Goal: Complete application form: Complete application form

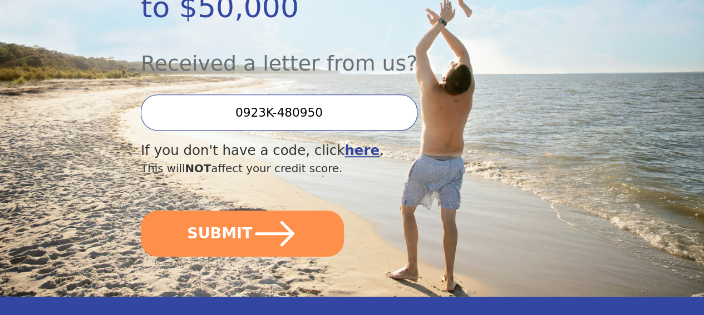
scroll to position [312, 0]
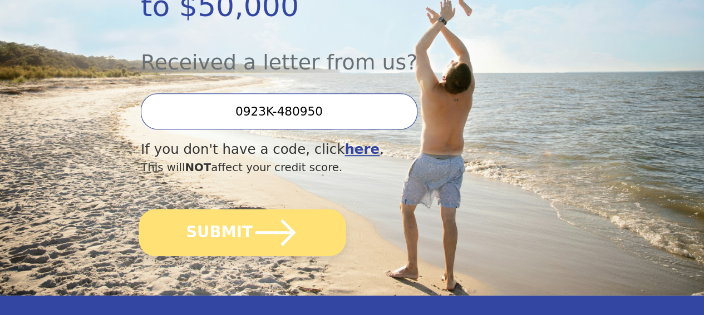
click at [233, 251] on button "SUBMIT" at bounding box center [242, 232] width 207 height 47
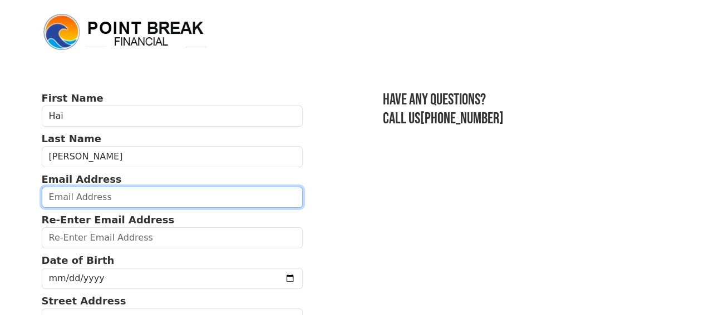
click at [86, 201] on input "email" at bounding box center [172, 197] width 261 height 21
type input "haitpham63@icloud.com"
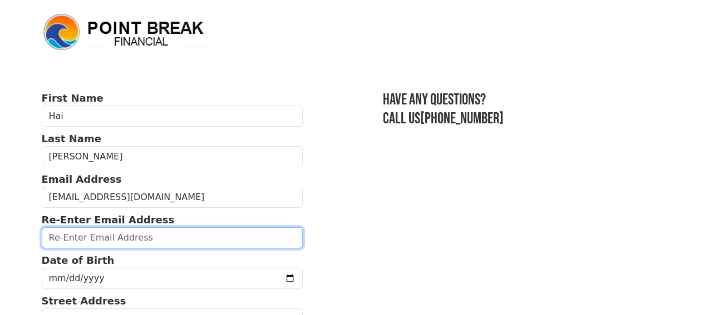
click at [61, 248] on input "email" at bounding box center [172, 238] width 261 height 21
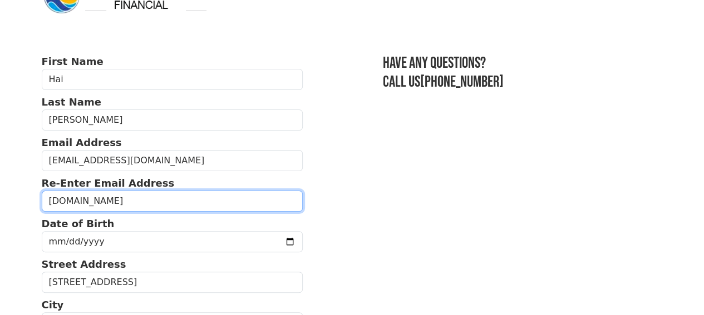
scroll to position [45, 0]
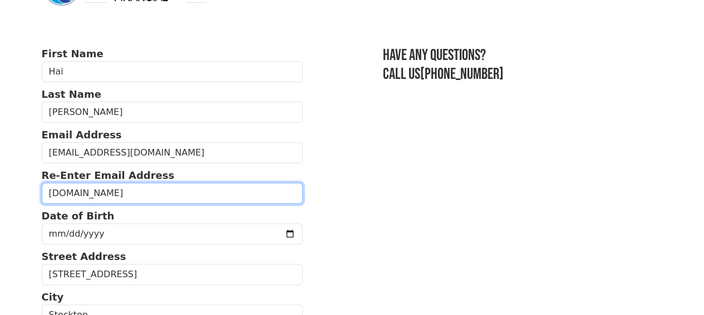
type input "haitpham632icloud.com"
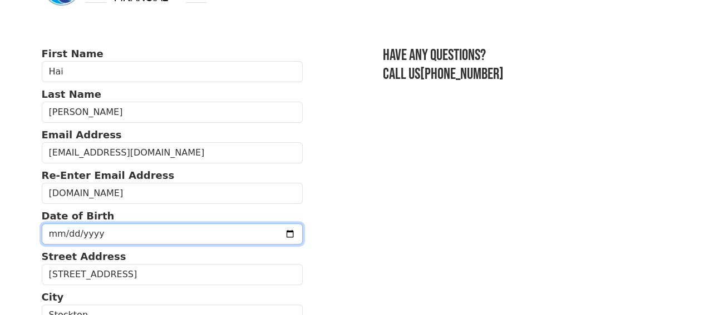
click at [56, 236] on input "date" at bounding box center [172, 234] width 261 height 21
type input "1963-07-20"
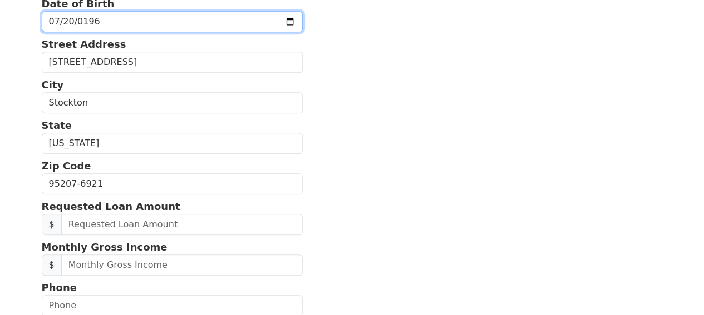
scroll to position [267, 0]
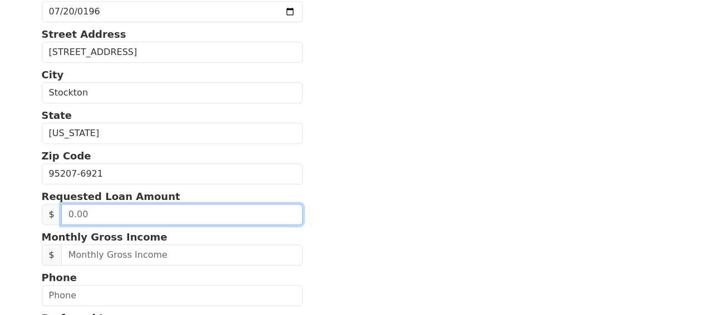
click at [71, 225] on input "text" at bounding box center [181, 214] width 241 height 21
type input "40,000.00"
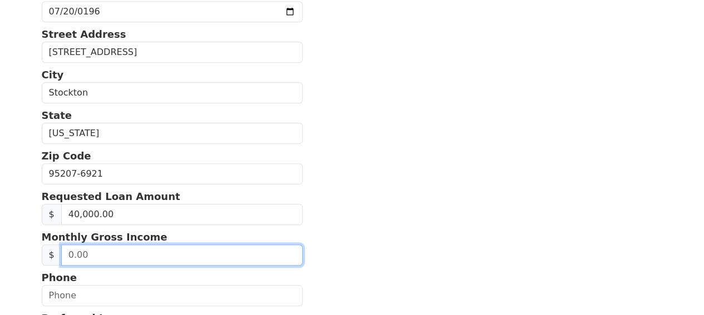
click at [90, 266] on input "text" at bounding box center [181, 255] width 241 height 21
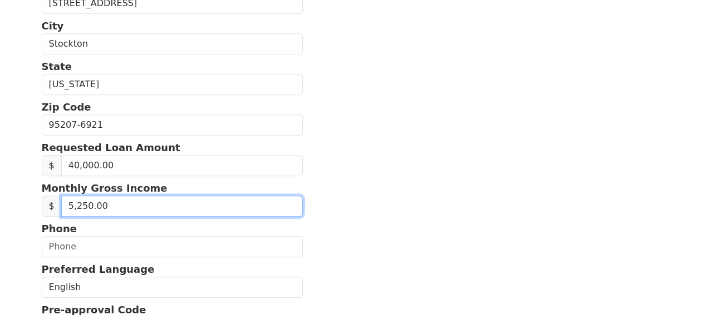
scroll to position [319, 0]
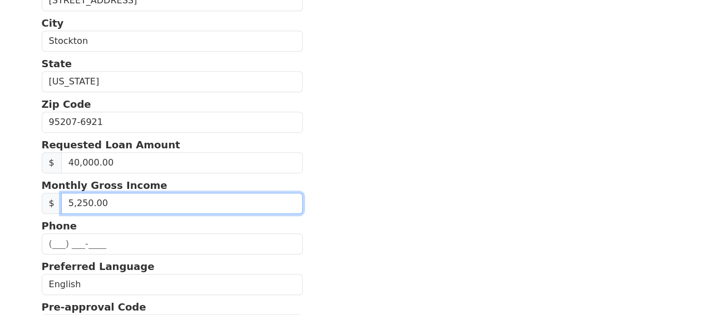
type input "52,502.00"
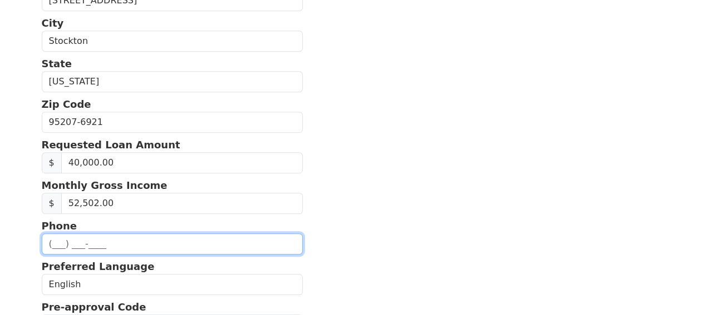
click at [56, 255] on input "text" at bounding box center [172, 244] width 261 height 21
type input "(209) 954-6283"
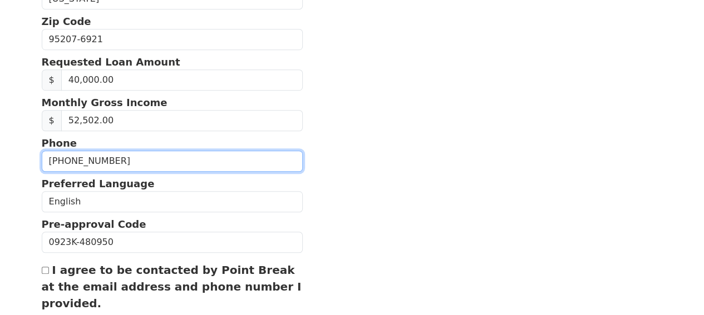
scroll to position [408, 0]
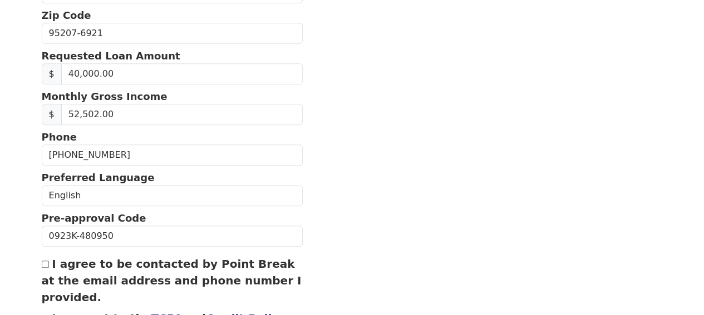
click at [43, 268] on input "I agree to be contacted by Point Break at the email address and phone number I …" at bounding box center [45, 264] width 7 height 7
checkbox input "true"
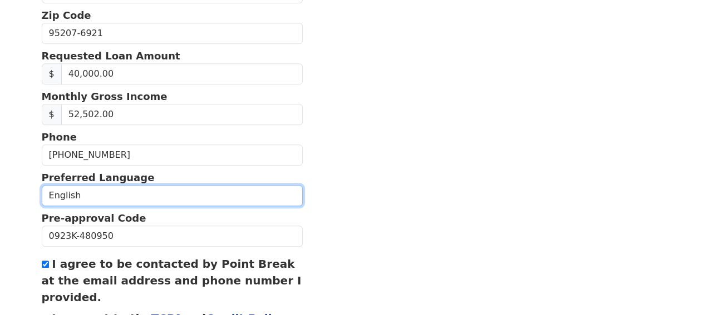
click at [86, 206] on select "English Spanish" at bounding box center [172, 195] width 261 height 21
click at [42, 202] on select "English Spanish" at bounding box center [172, 195] width 261 height 21
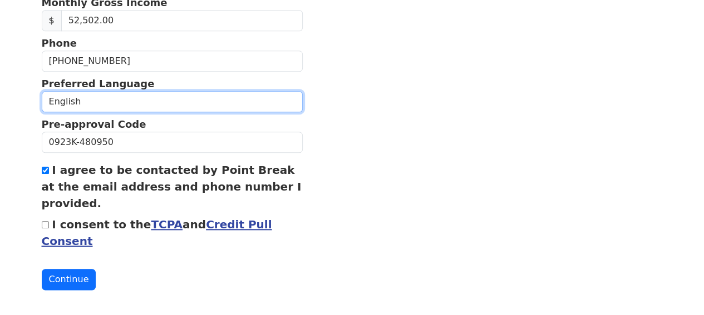
scroll to position [519, 0]
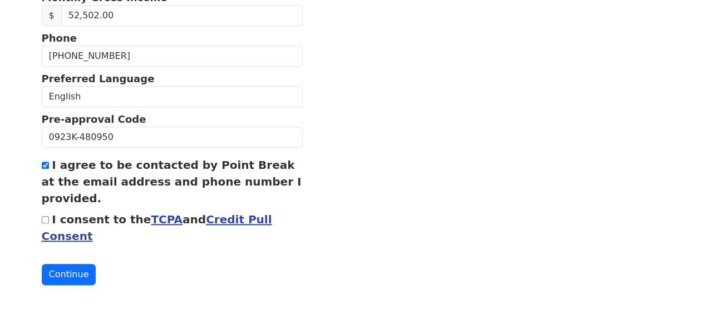
click at [45, 224] on input "I consent to the TCPA and Credit Pull Consent" at bounding box center [45, 219] width 7 height 7
checkbox input "true"
click at [68, 281] on button "Continue" at bounding box center [69, 274] width 55 height 21
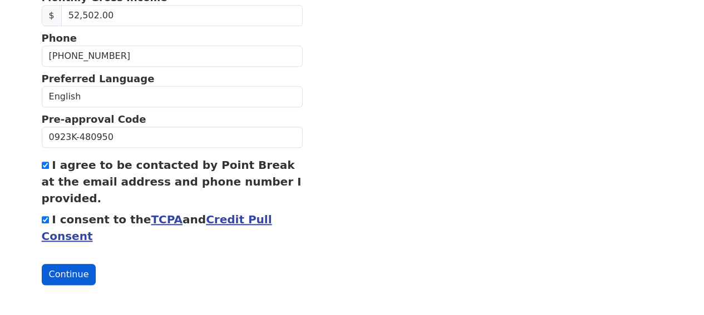
click at [68, 281] on button "Continue" at bounding box center [69, 274] width 55 height 21
drag, startPoint x: 68, startPoint y: 281, endPoint x: 170, endPoint y: 281, distance: 101.2
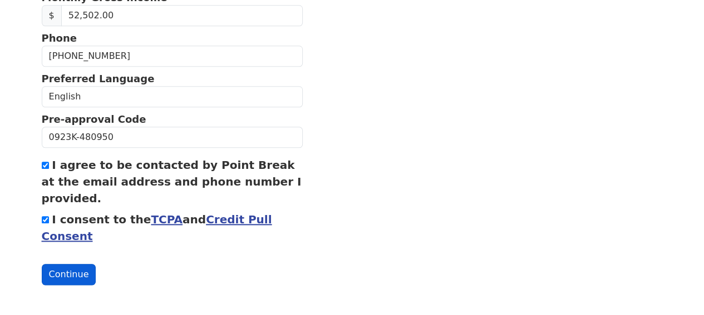
click at [75, 275] on button "Continue" at bounding box center [69, 274] width 55 height 21
click at [81, 268] on button "Continue" at bounding box center [69, 274] width 55 height 21
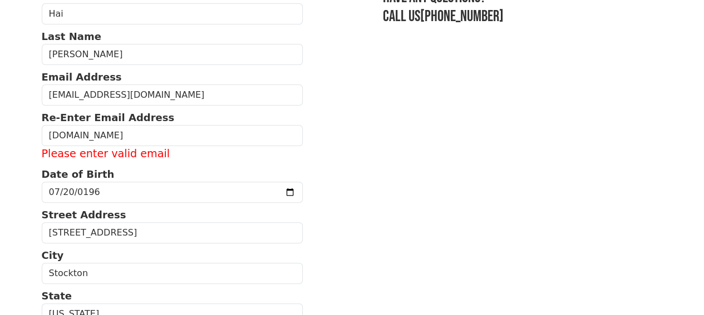
scroll to position [86, 0]
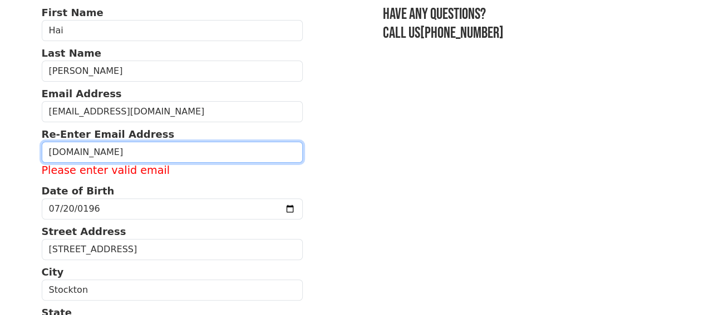
click at [99, 155] on input "haitpham632icloud.com" at bounding box center [172, 152] width 261 height 21
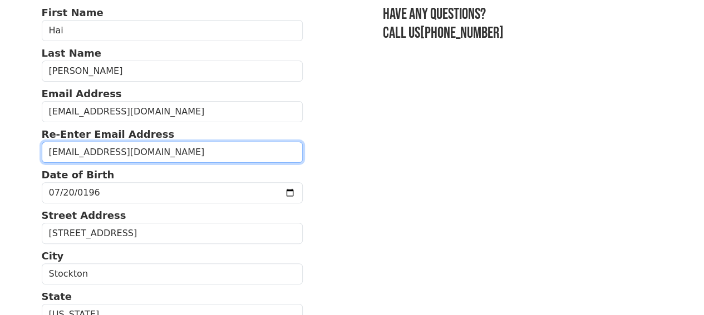
click at [154, 163] on input "haitpham63@icloud.com" at bounding box center [172, 152] width 261 height 21
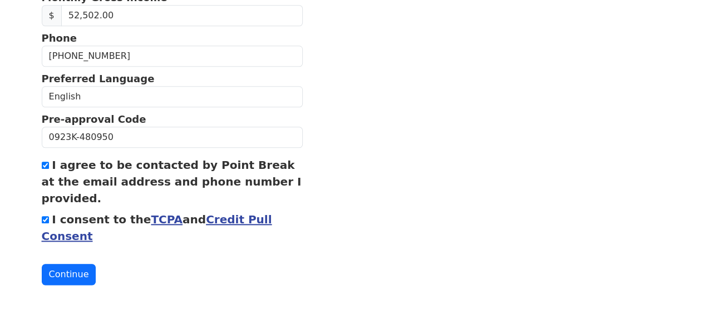
scroll to position [530, 0]
type input "haitpham63@icloud.com"
click at [69, 274] on button "Continue" at bounding box center [69, 274] width 55 height 21
